Goal: Transaction & Acquisition: Purchase product/service

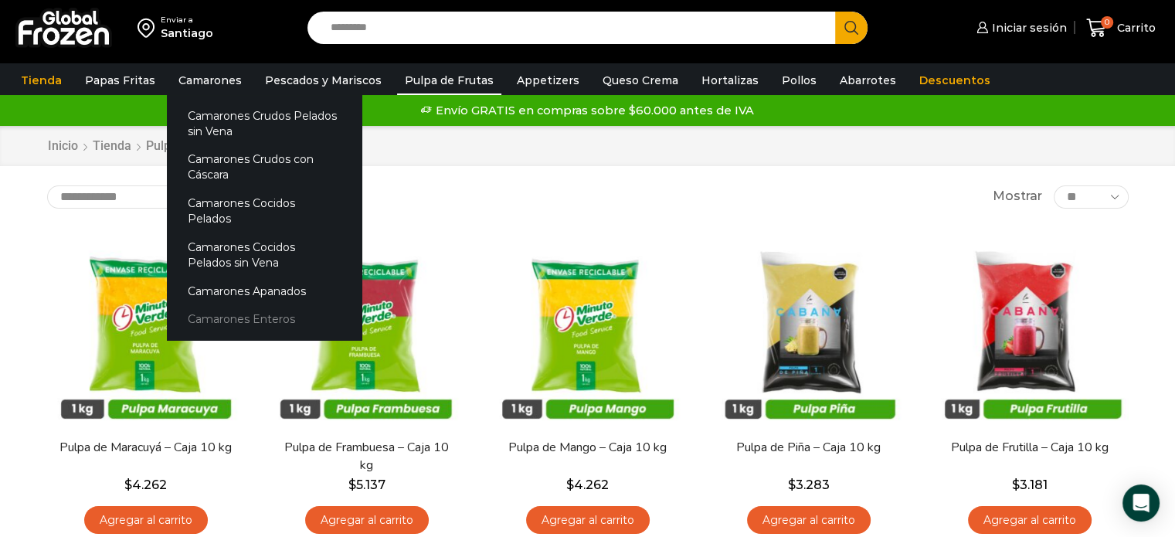
click at [266, 305] on link "Camarones Enteros" at bounding box center [264, 319] width 195 height 29
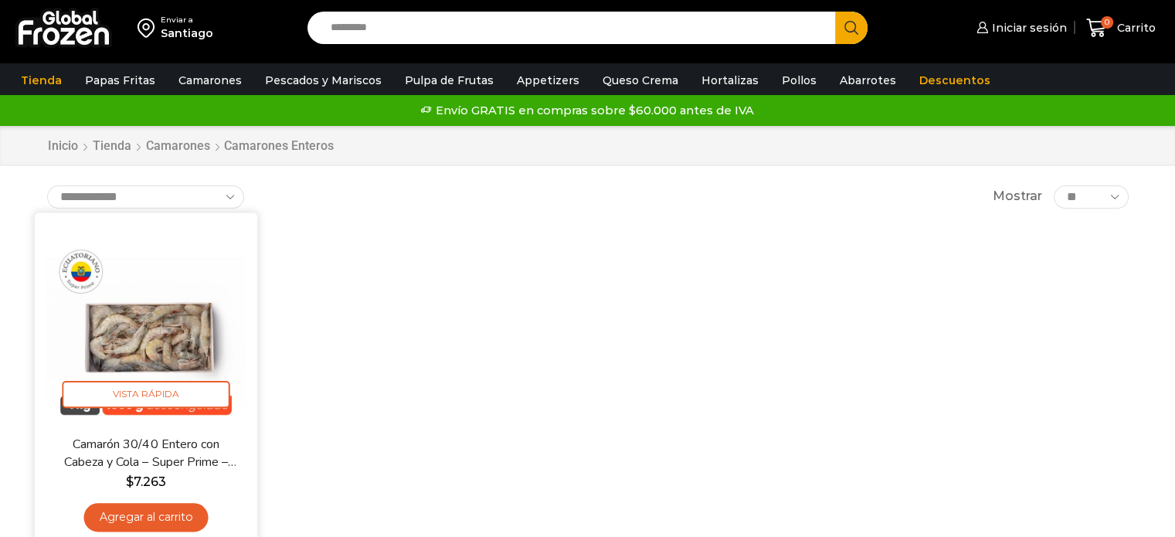
click at [127, 347] on img at bounding box center [145, 323] width 199 height 199
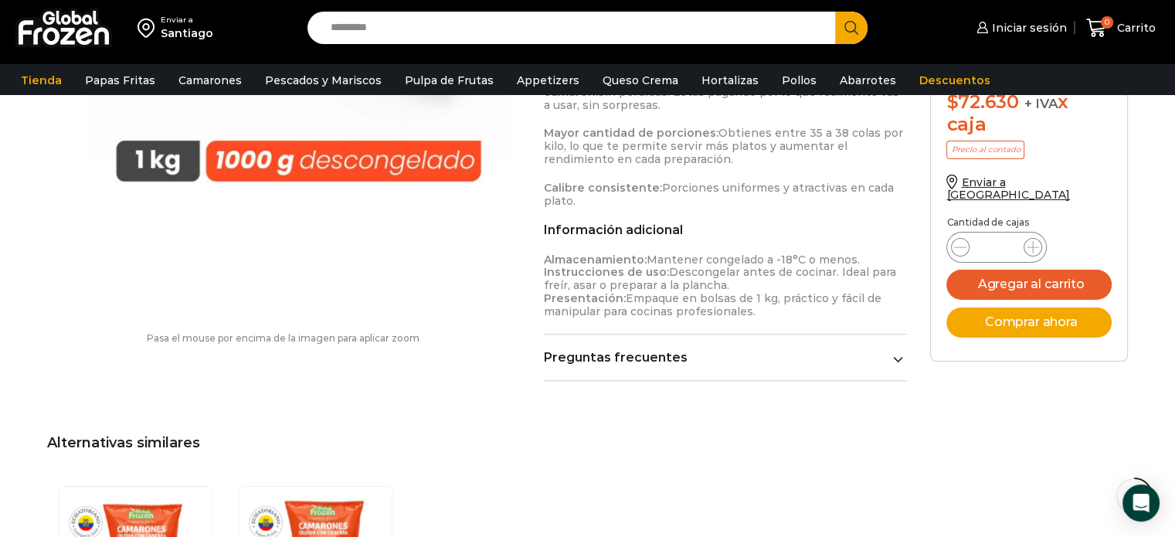
scroll to position [1468, 0]
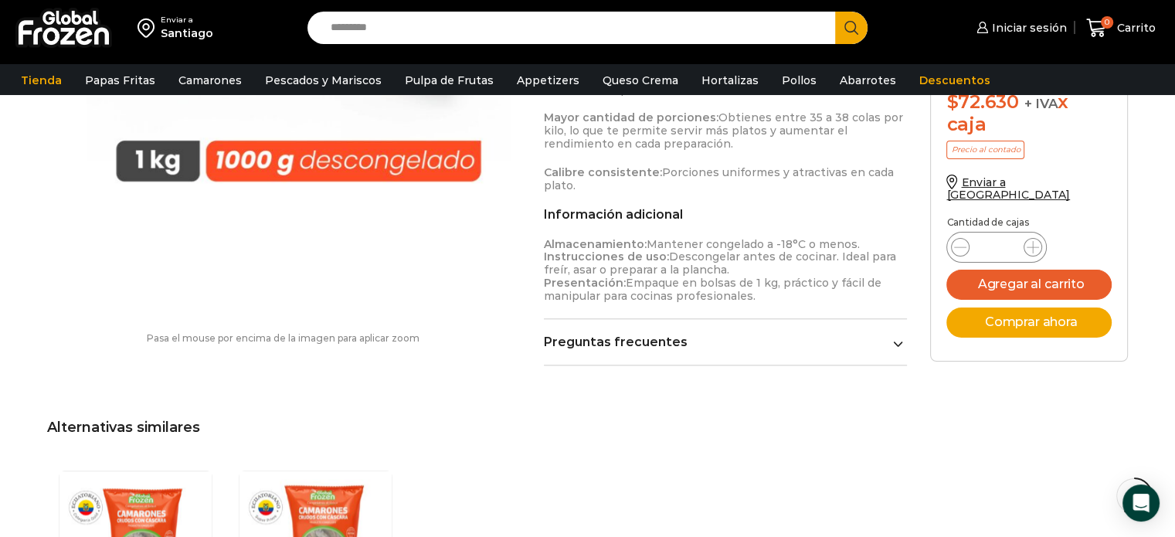
click at [899, 336] on div "Preguntas frecuentes ¿Cómo debo almacenar este producto? Mantener congelado a -…" at bounding box center [726, 349] width 364 height 31
click at [900, 341] on icon at bounding box center [898, 343] width 8 height 5
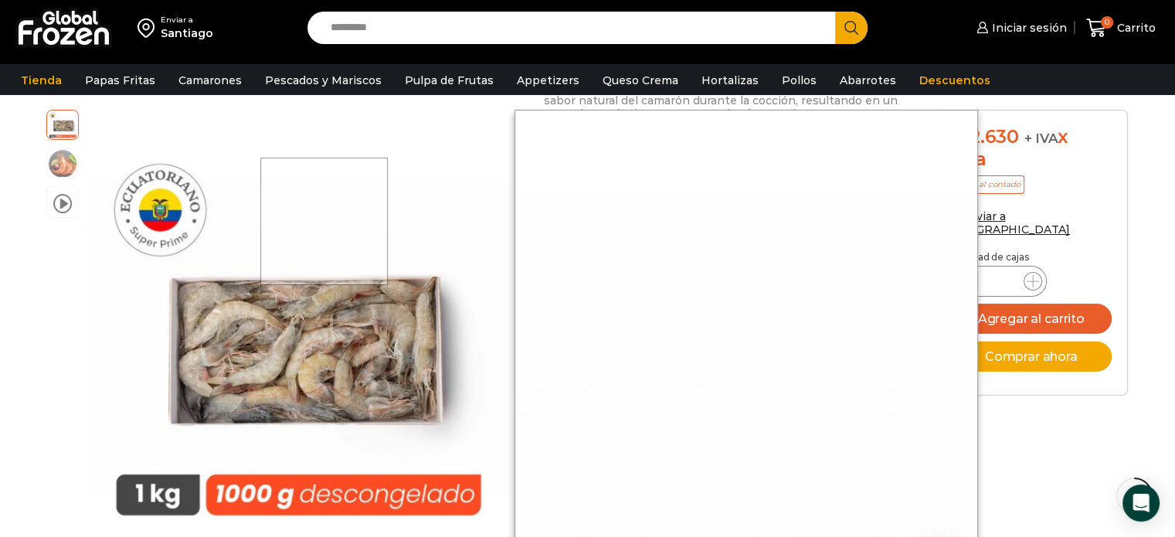
scroll to position [850, 0]
